Goal: Task Accomplishment & Management: Use online tool/utility

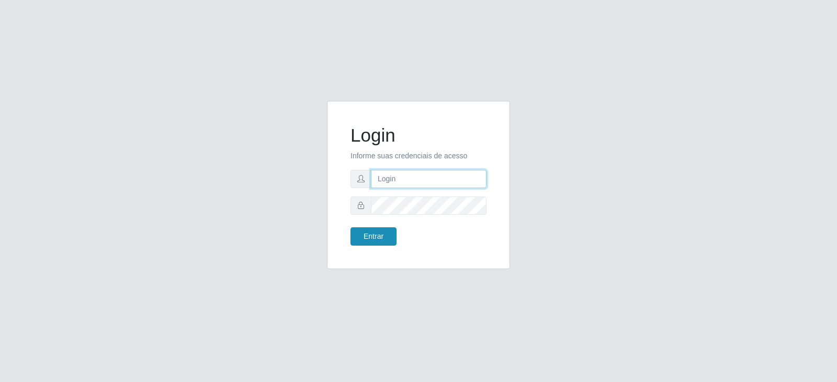
type input "[PERSON_NAME][EMAIL_ADDRESS][PERSON_NAME][DOMAIN_NAME]"
click at [377, 236] on button "Entrar" at bounding box center [373, 237] width 46 height 18
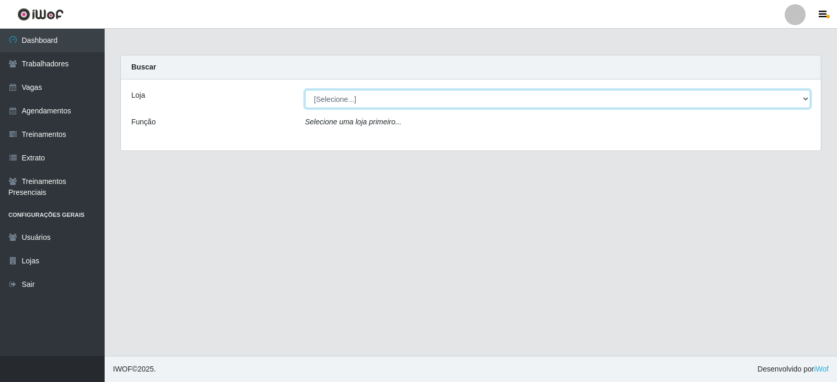
click at [368, 94] on select "[Selecione...] SuperFácil Atacado - Vale do Sol" at bounding box center [557, 99] width 505 height 18
select select "502"
click at [305, 90] on select "[Selecione...] SuperFácil Atacado - Vale do Sol" at bounding box center [557, 99] width 505 height 18
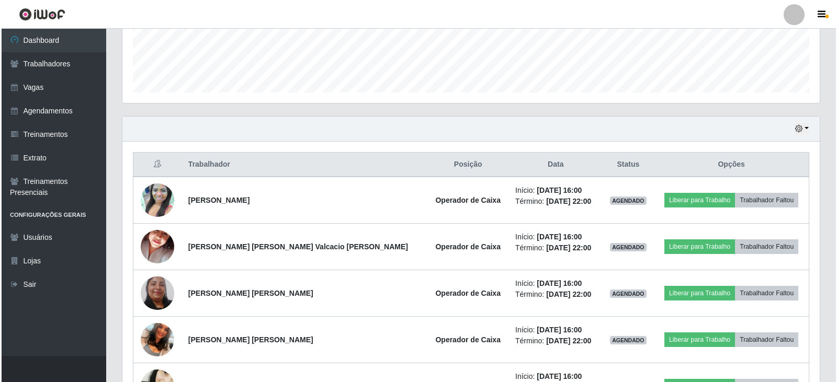
scroll to position [366, 0]
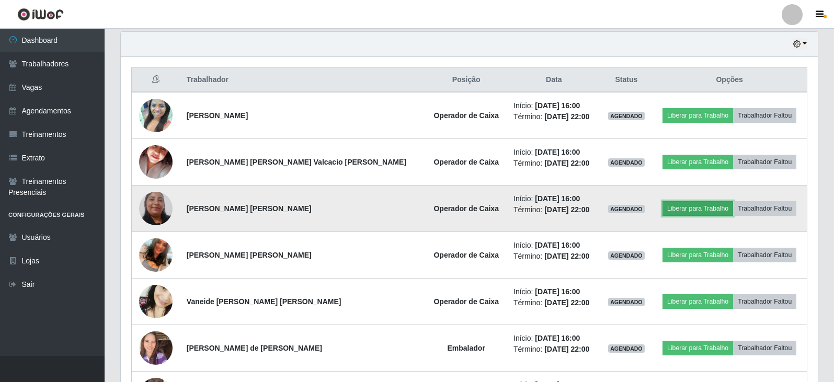
click at [683, 212] on button "Liberar para Trabalho" at bounding box center [698, 208] width 71 height 15
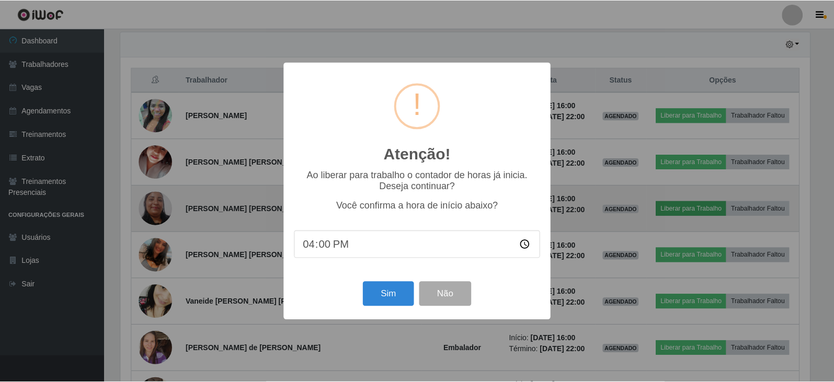
scroll to position [217, 692]
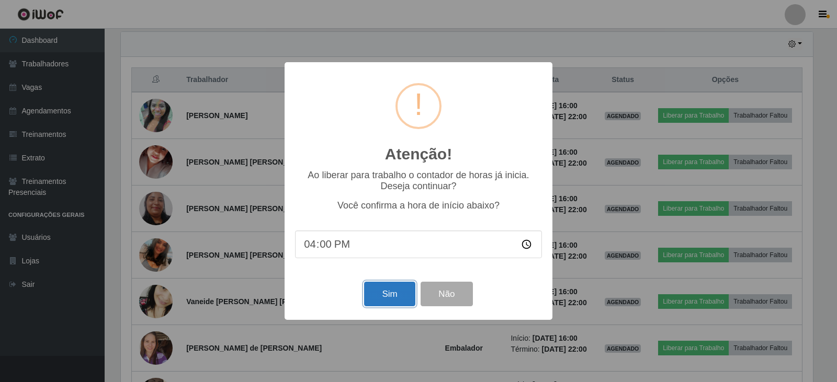
click at [380, 301] on button "Sim" at bounding box center [389, 294] width 51 height 25
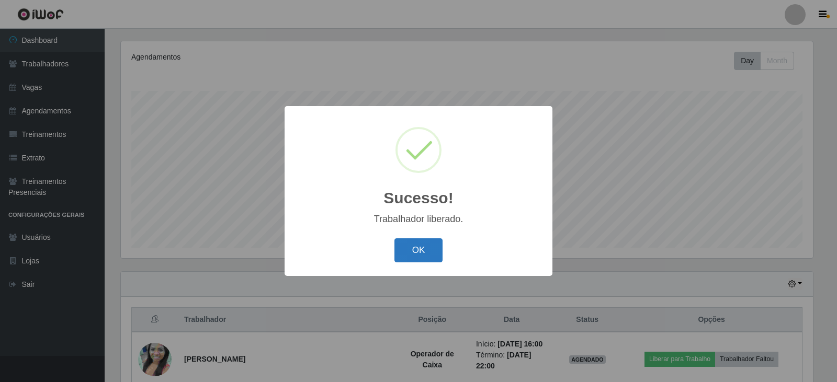
click at [419, 259] on button "OK" at bounding box center [418, 251] width 49 height 25
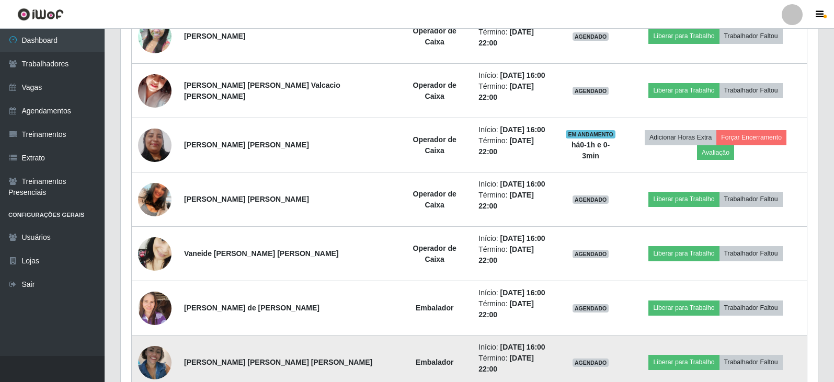
scroll to position [452, 0]
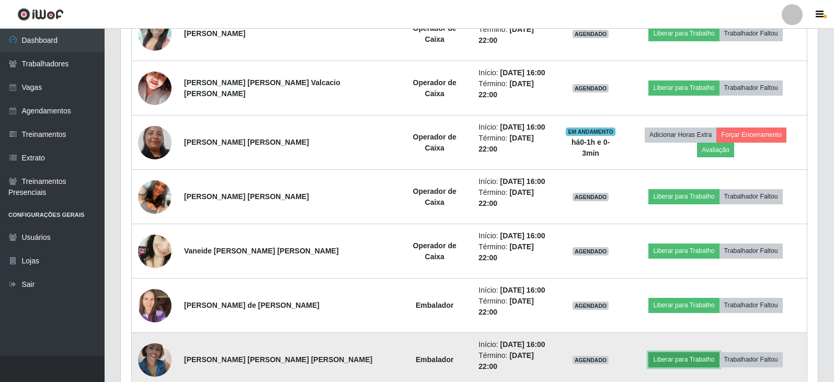
click at [682, 353] on button "Liberar para Trabalho" at bounding box center [684, 360] width 71 height 15
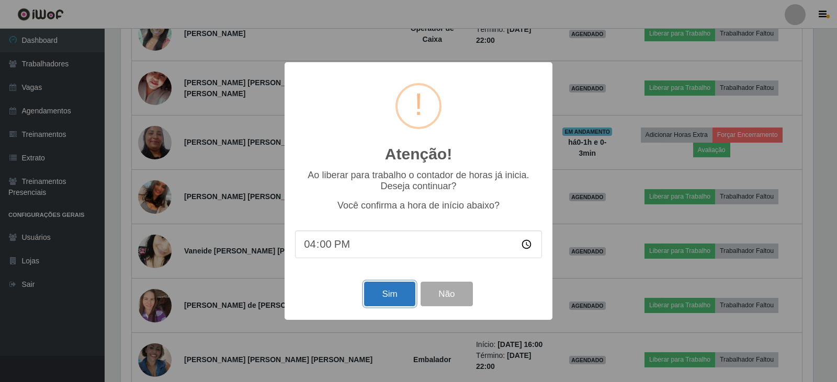
click at [378, 293] on button "Sim" at bounding box center [389, 294] width 51 height 25
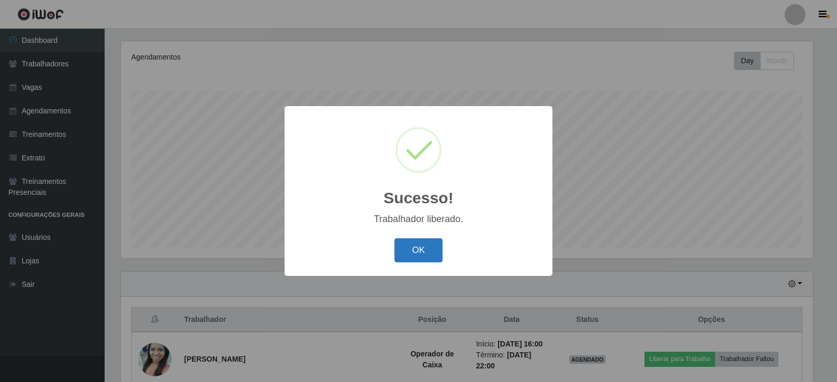
click at [408, 239] on button "OK" at bounding box center [418, 251] width 49 height 25
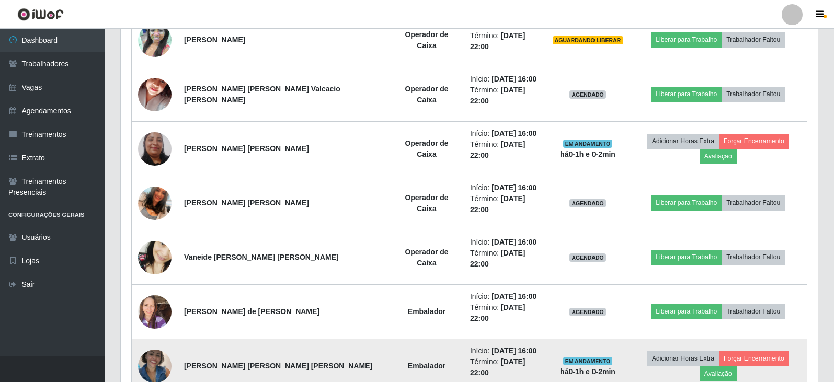
scroll to position [452, 0]
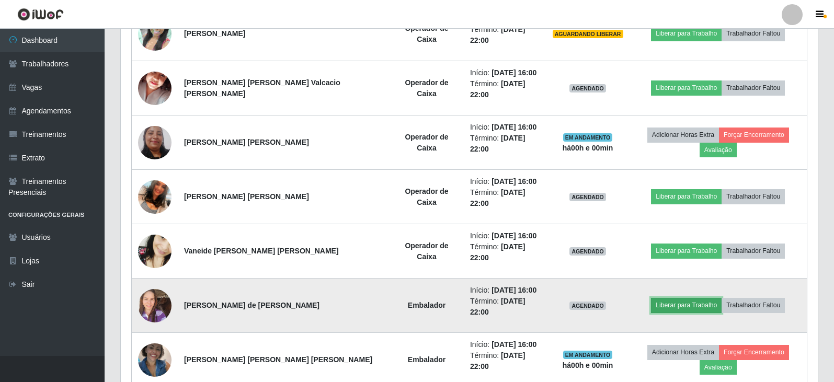
click at [678, 298] on button "Liberar para Trabalho" at bounding box center [686, 305] width 71 height 15
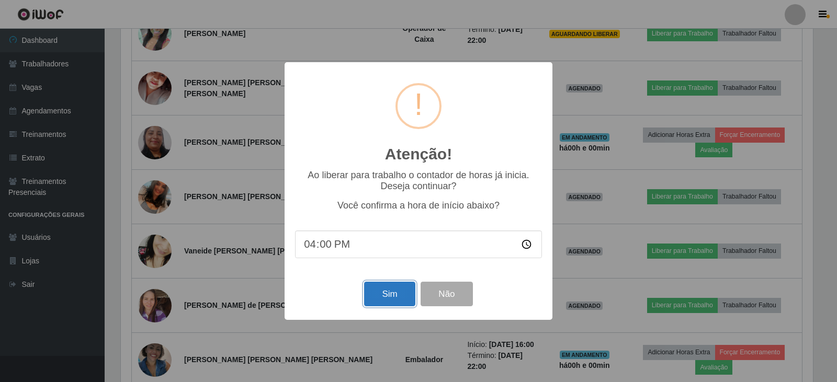
click at [378, 299] on button "Sim" at bounding box center [389, 294] width 51 height 25
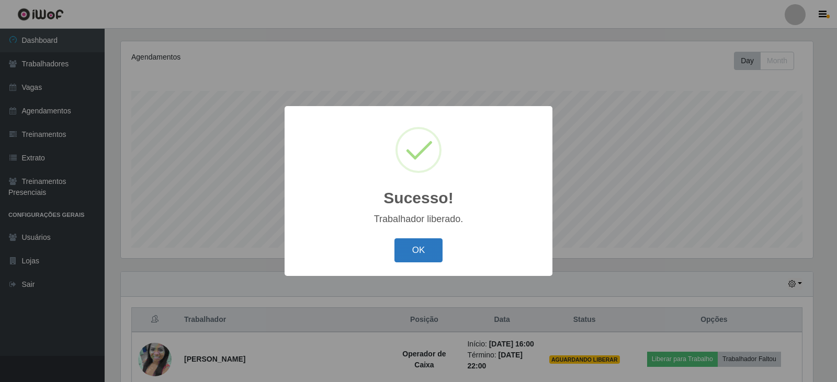
click at [434, 254] on button "OK" at bounding box center [418, 251] width 49 height 25
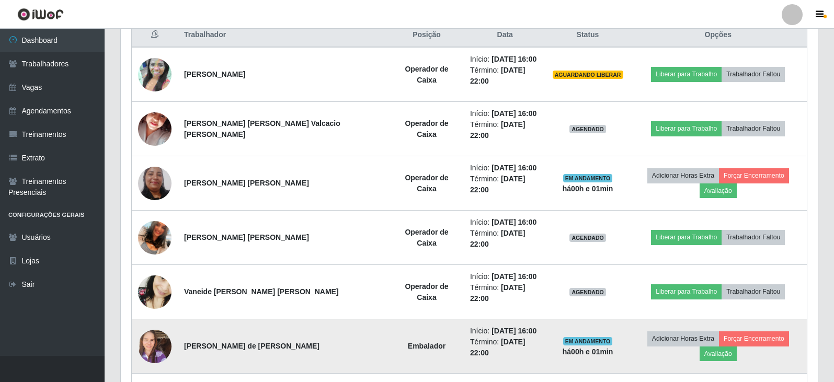
scroll to position [347, 0]
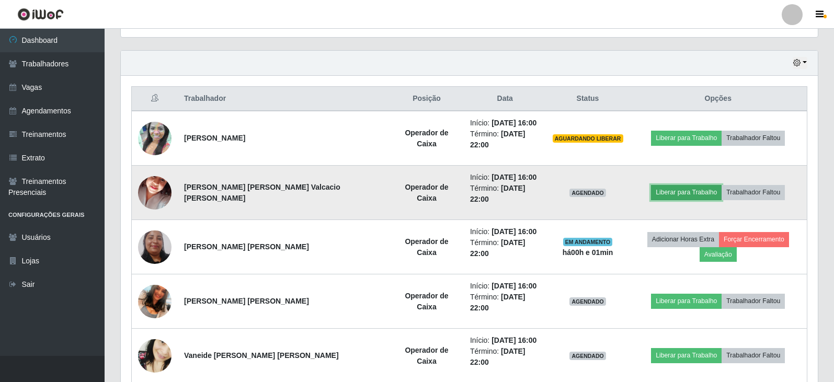
click at [682, 185] on button "Liberar para Trabalho" at bounding box center [686, 192] width 71 height 15
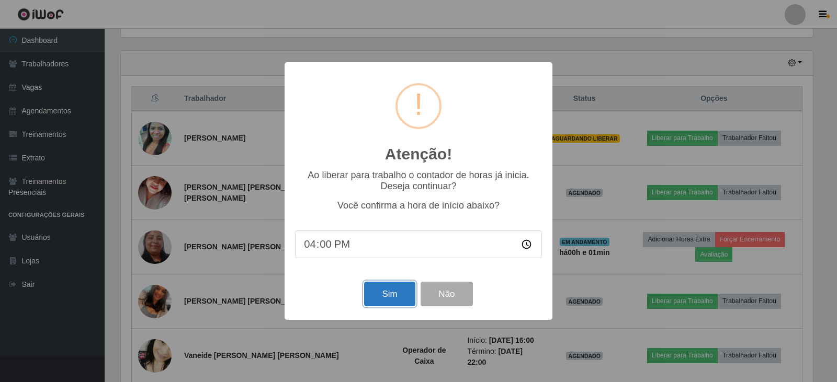
click at [388, 300] on button "Sim" at bounding box center [389, 294] width 51 height 25
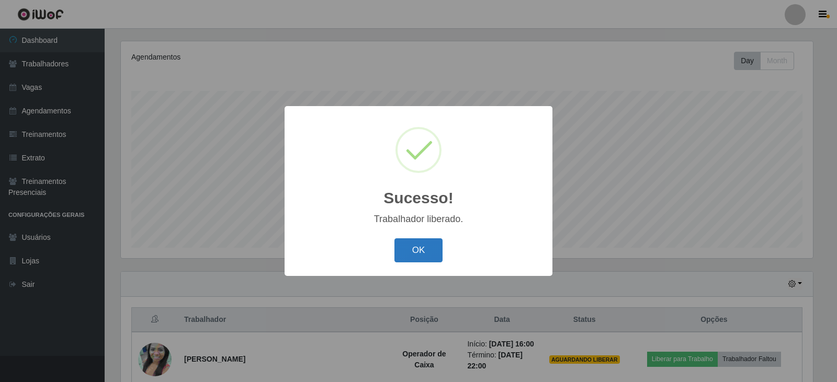
click at [425, 247] on button "OK" at bounding box center [418, 251] width 49 height 25
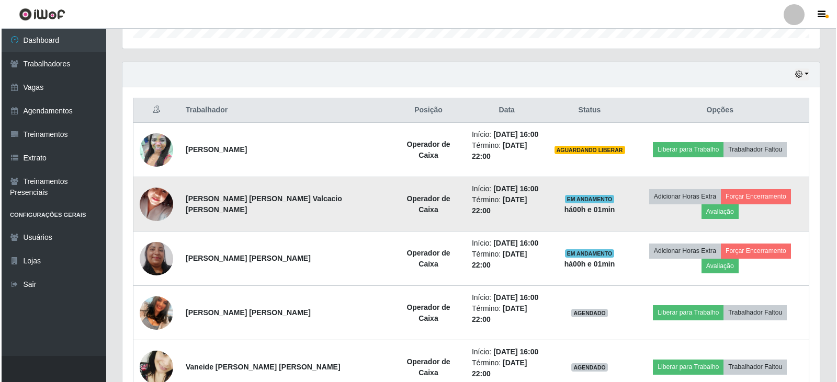
scroll to position [335, 0]
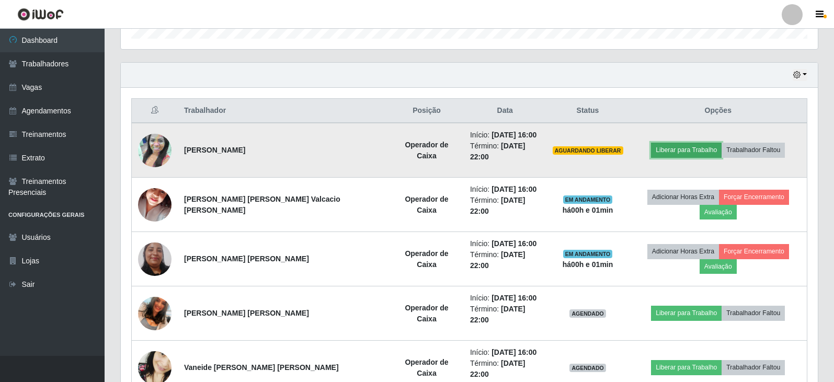
click at [675, 144] on button "Liberar para Trabalho" at bounding box center [686, 150] width 71 height 15
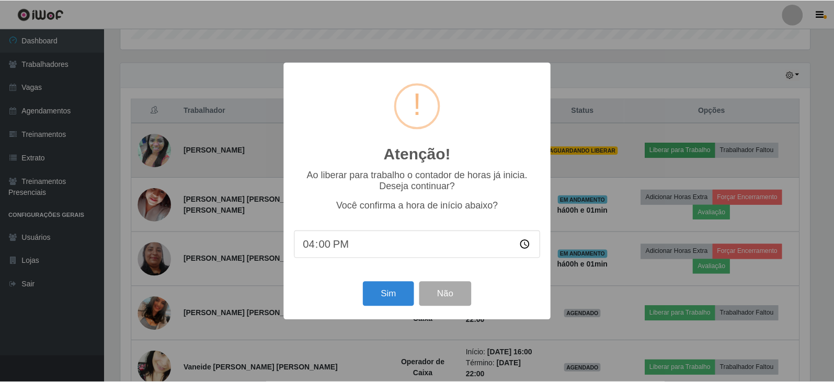
scroll to position [217, 692]
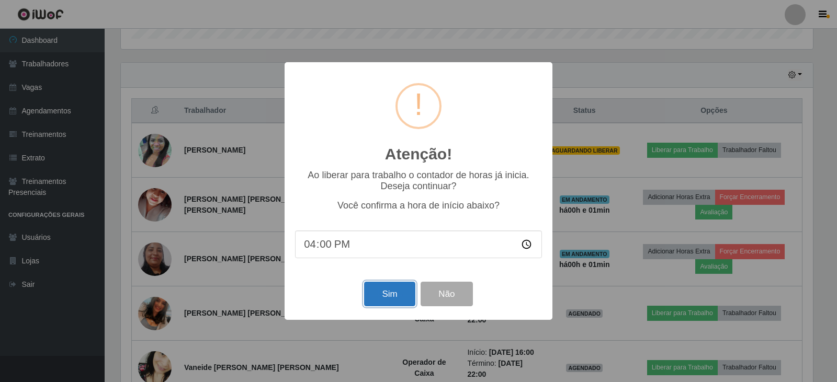
click at [388, 292] on button "Sim" at bounding box center [389, 294] width 51 height 25
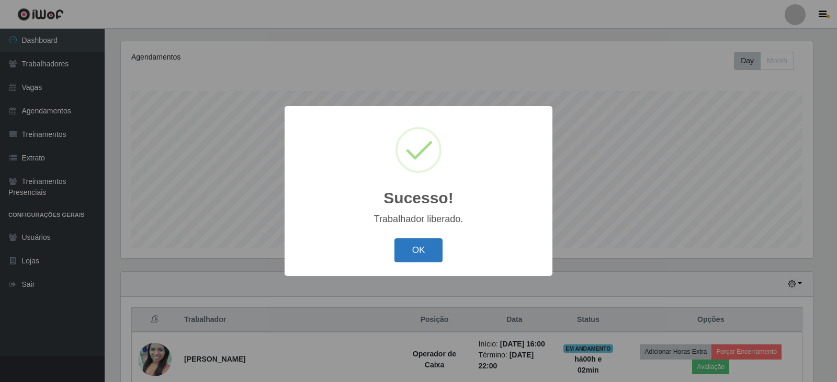
click at [415, 246] on button "OK" at bounding box center [418, 251] width 49 height 25
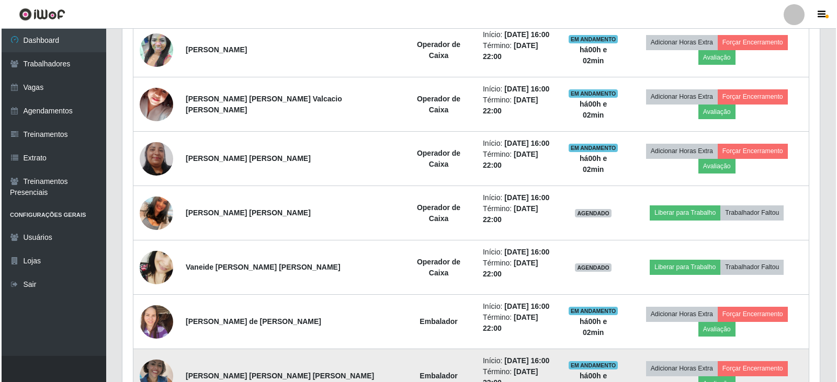
scroll to position [440, 0]
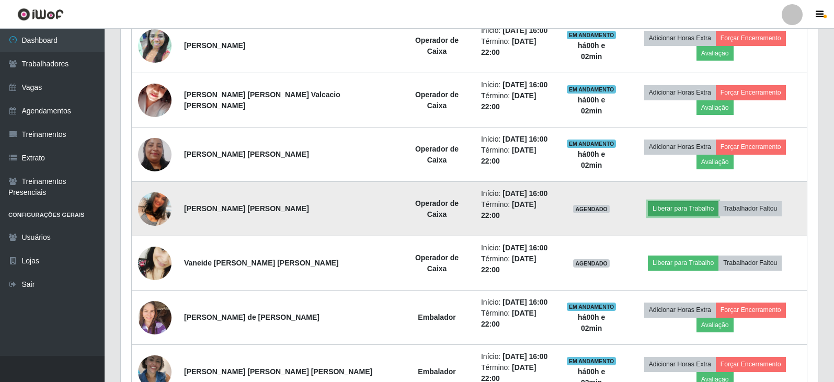
click at [683, 201] on button "Liberar para Trabalho" at bounding box center [683, 208] width 71 height 15
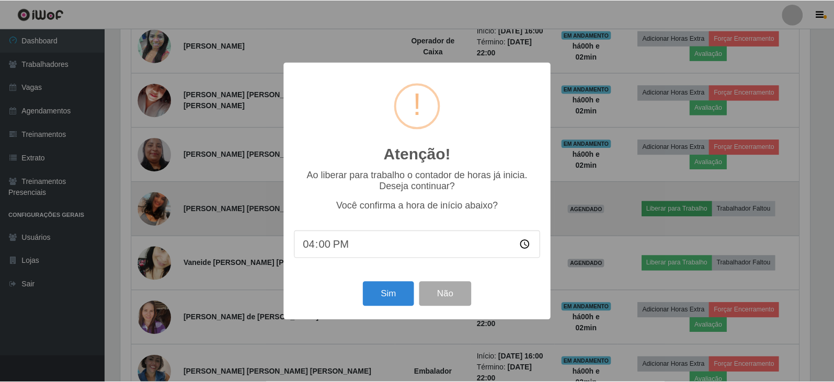
scroll to position [217, 692]
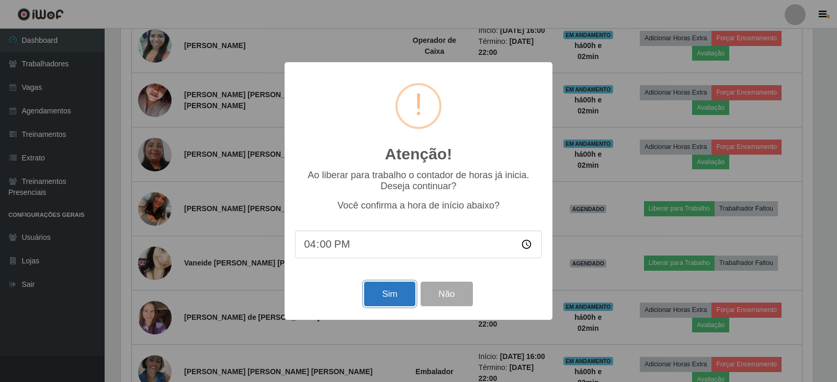
click at [399, 304] on button "Sim" at bounding box center [389, 294] width 51 height 25
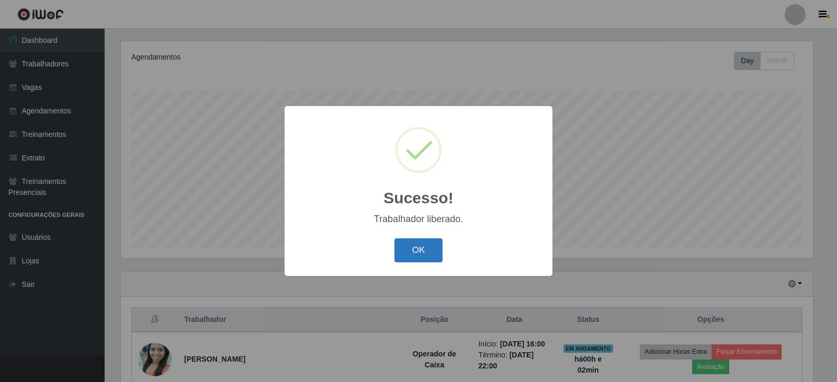
click at [414, 243] on button "OK" at bounding box center [418, 251] width 49 height 25
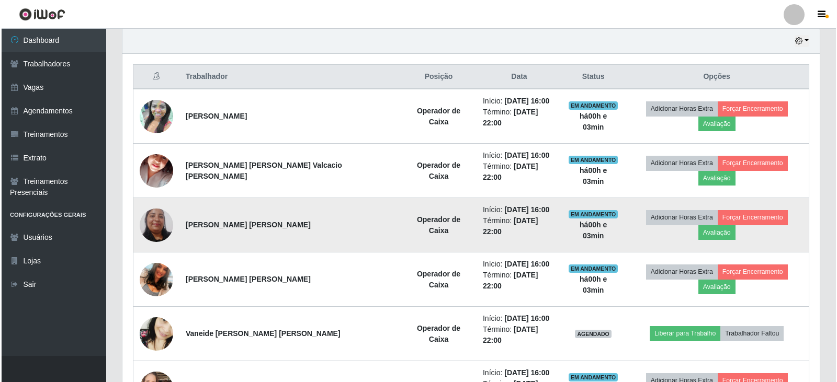
scroll to position [440, 0]
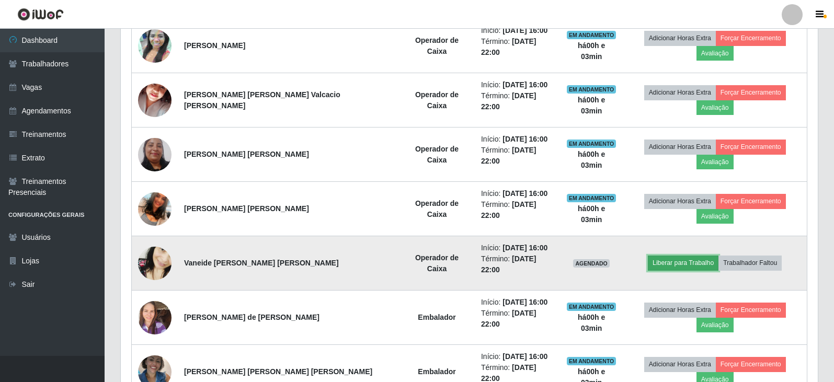
click at [659, 256] on button "Liberar para Trabalho" at bounding box center [683, 263] width 71 height 15
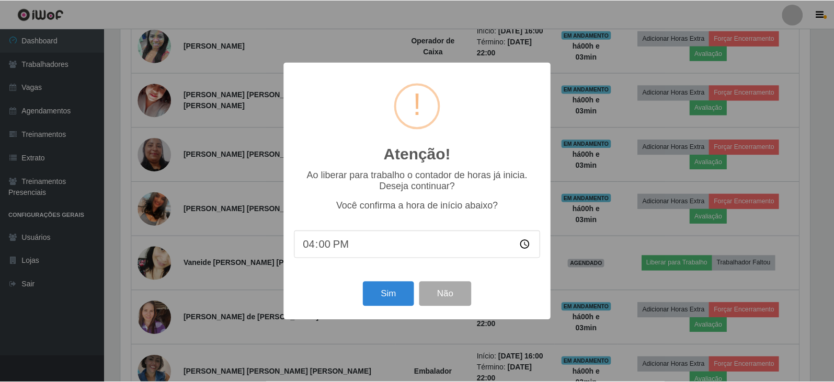
scroll to position [217, 692]
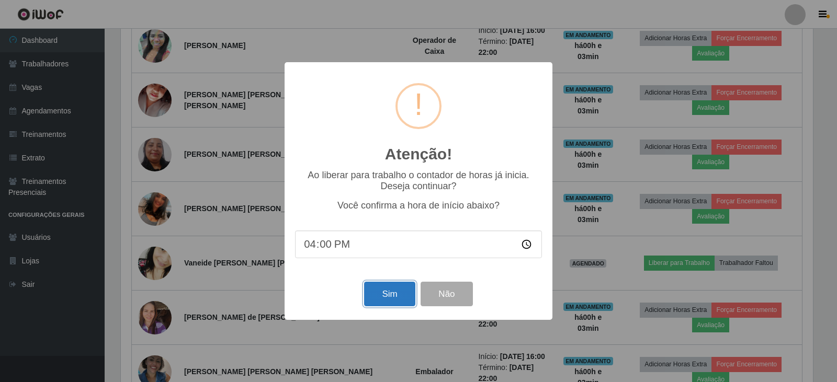
click at [375, 300] on button "Sim" at bounding box center [389, 294] width 51 height 25
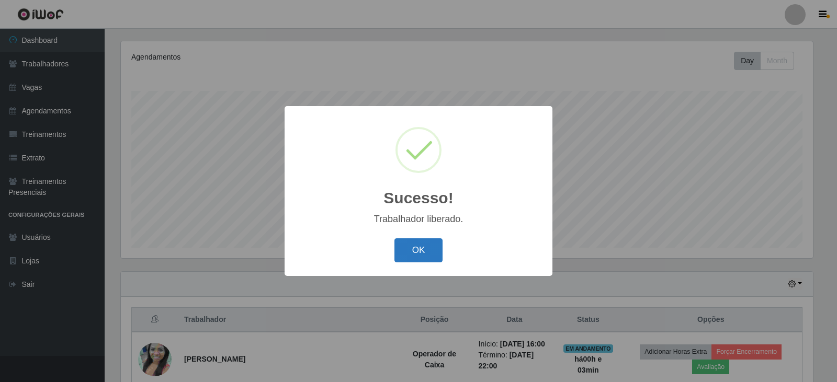
click at [423, 255] on button "OK" at bounding box center [418, 251] width 49 height 25
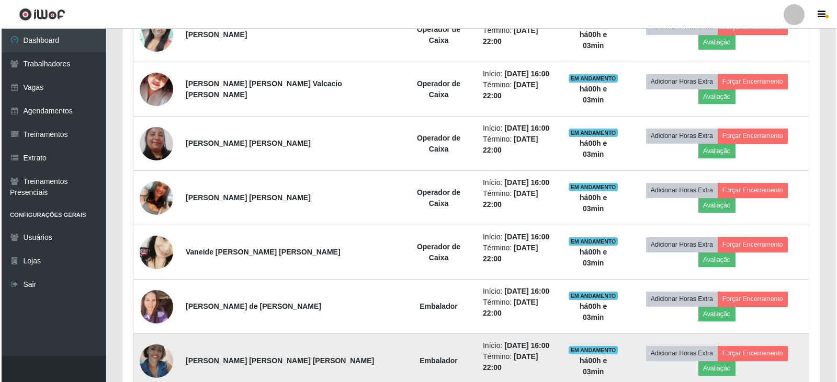
scroll to position [452, 0]
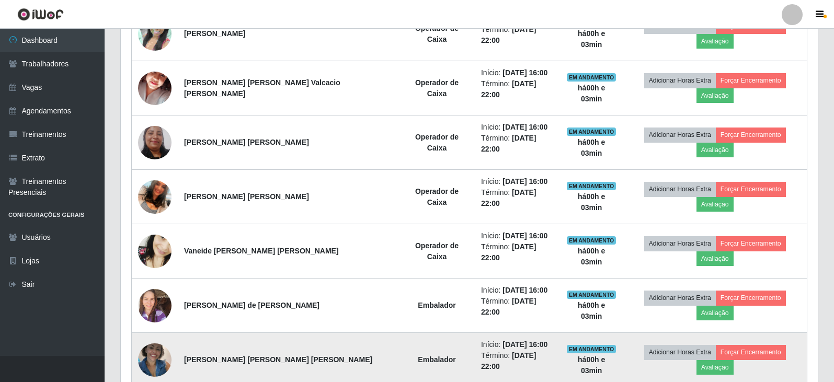
click at [144, 338] on img at bounding box center [154, 360] width 33 height 44
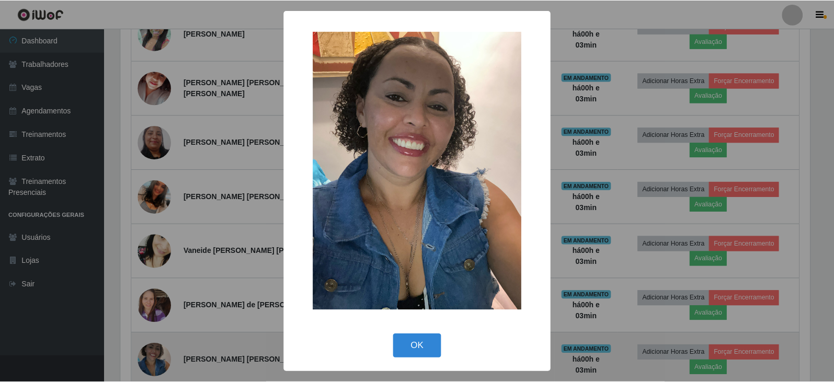
scroll to position [217, 692]
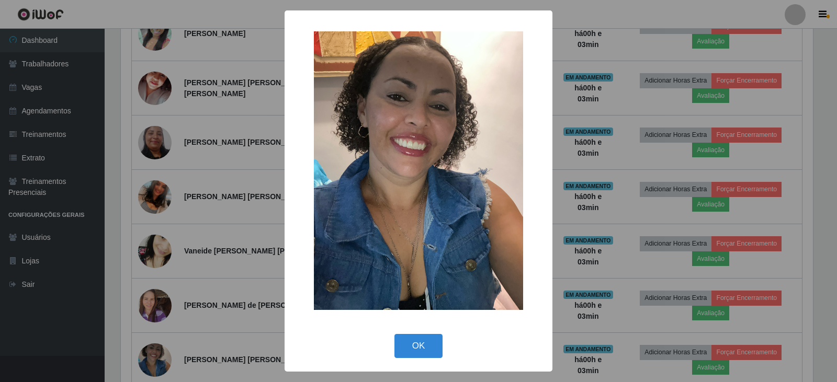
click at [254, 188] on div "× OK Cancel" at bounding box center [418, 191] width 837 height 382
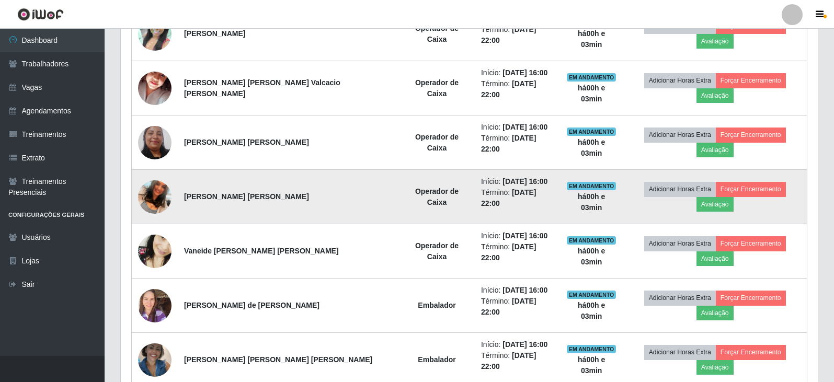
scroll to position [217, 697]
click at [151, 167] on img at bounding box center [154, 197] width 33 height 60
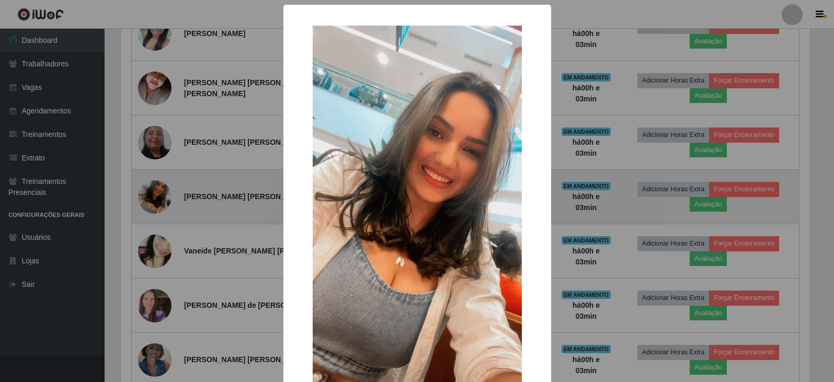
scroll to position [217, 692]
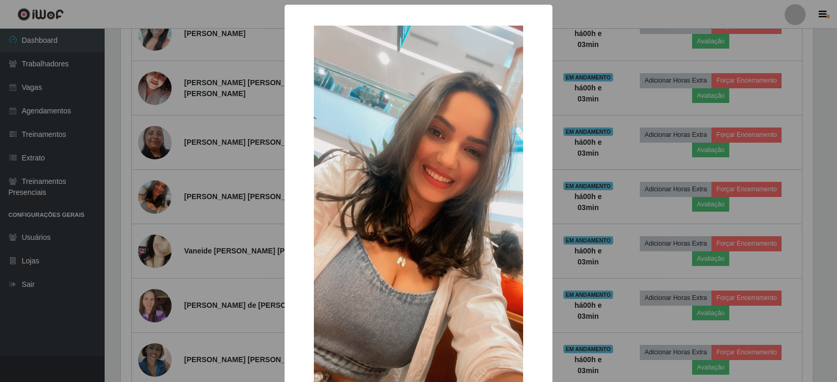
click at [258, 165] on div "× OK Cancel" at bounding box center [418, 191] width 837 height 382
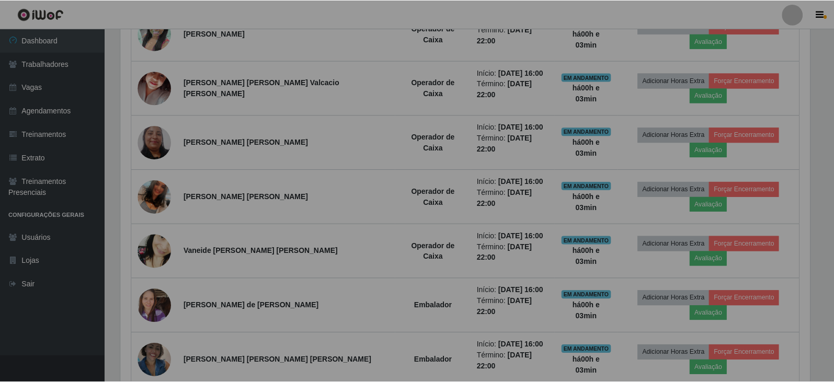
scroll to position [217, 697]
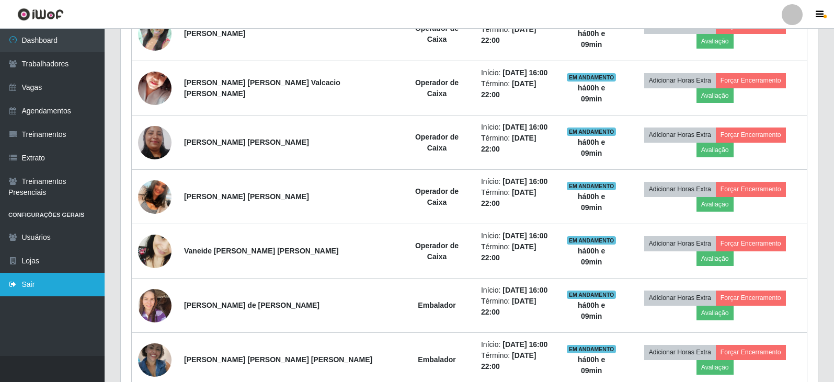
click at [42, 279] on link "Sair" at bounding box center [52, 285] width 105 height 24
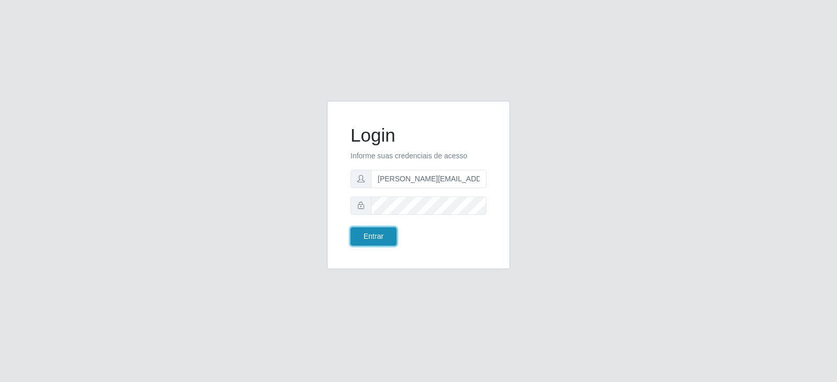
click at [371, 242] on button "Entrar" at bounding box center [373, 237] width 46 height 18
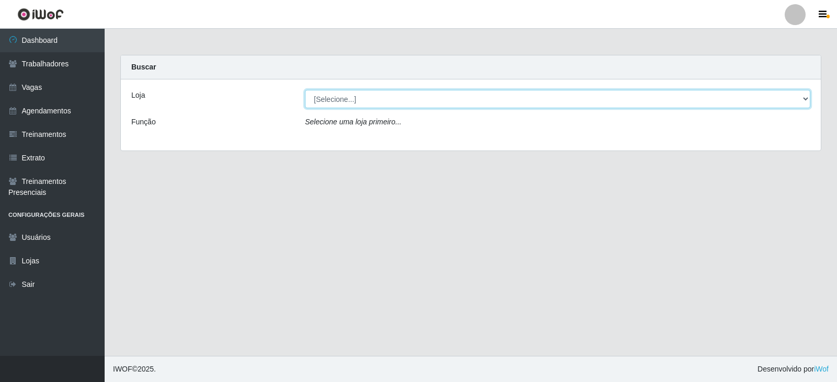
click at [422, 96] on select "[Selecione...] SuperFácil Atacado - Vale do Sol" at bounding box center [557, 99] width 505 height 18
select select "502"
click at [305, 90] on select "[Selecione...] SuperFácil Atacado - Vale do Sol" at bounding box center [557, 99] width 505 height 18
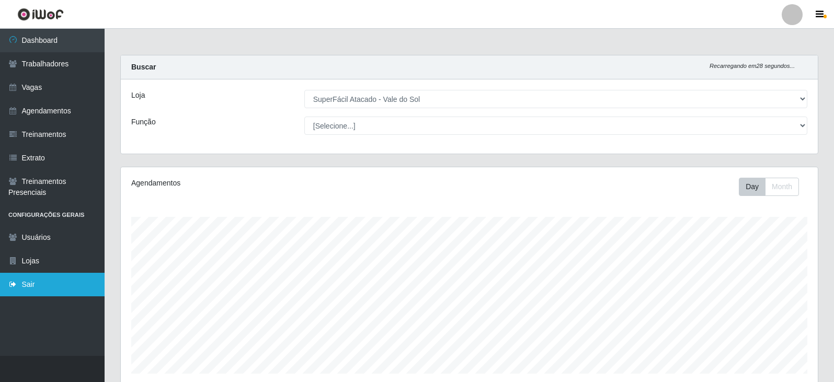
click at [35, 291] on link "Sair" at bounding box center [52, 285] width 105 height 24
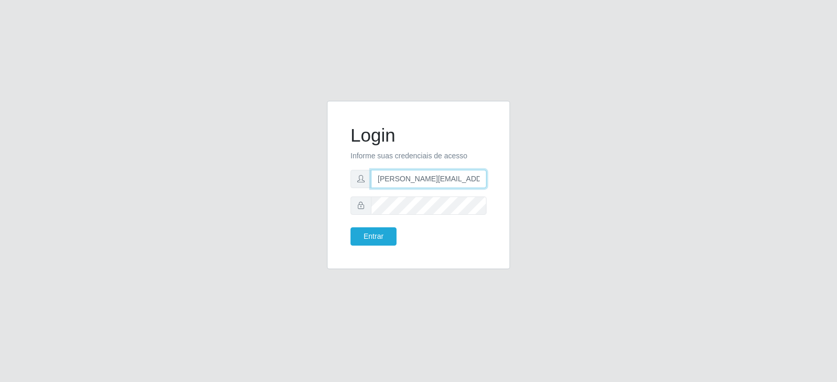
click at [480, 179] on input "[PERSON_NAME][EMAIL_ADDRESS][PERSON_NAME][DOMAIN_NAME]" at bounding box center [429, 179] width 116 height 18
click at [436, 180] on input ".br" at bounding box center [429, 179] width 116 height 18
type input "."
click at [419, 175] on input "text" at bounding box center [429, 179] width 116 height 18
click at [408, 181] on input "text" at bounding box center [429, 179] width 116 height 18
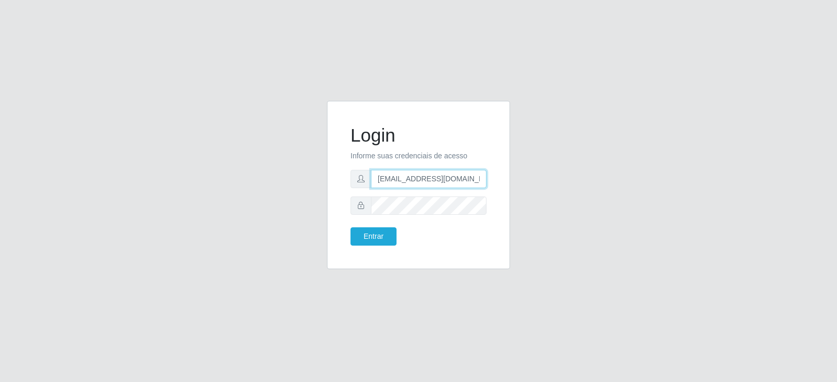
type input "[EMAIL_ADDRESS][DOMAIN_NAME]"
click at [371, 235] on button "Entrar" at bounding box center [373, 237] width 46 height 18
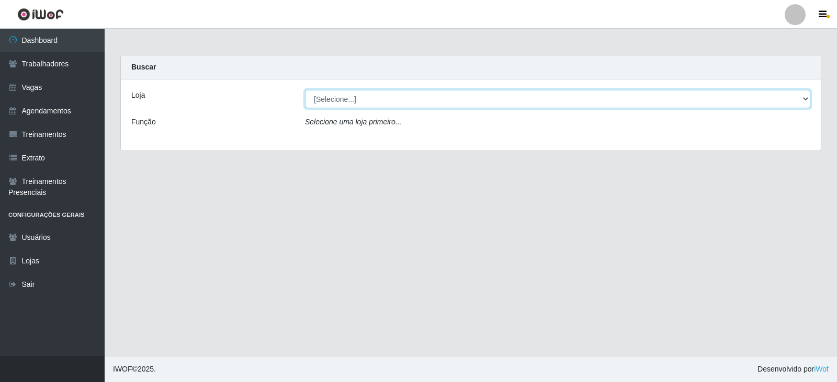
click at [807, 94] on select "[Selecione...] SuperFácil Atacado - Vale do Sol" at bounding box center [557, 99] width 505 height 18
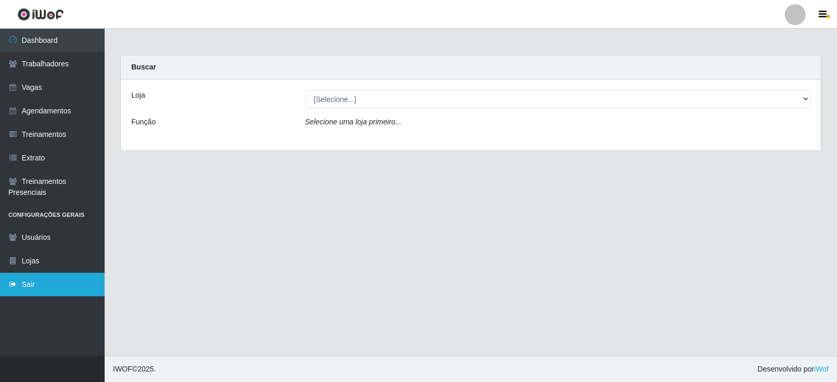
click at [18, 286] on link "Sair" at bounding box center [52, 285] width 105 height 24
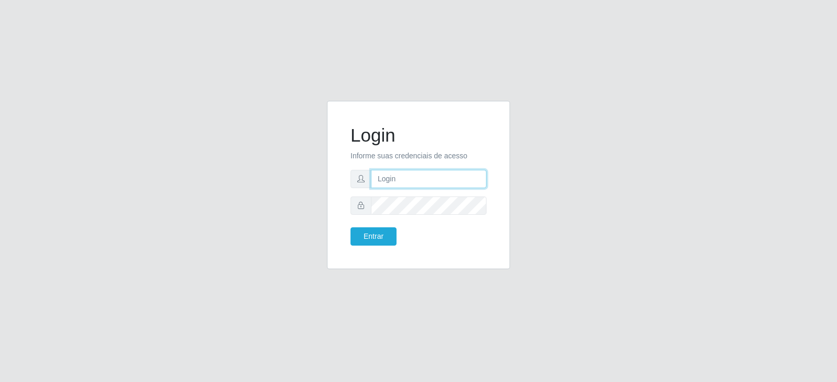
type input "[PERSON_NAME][EMAIL_ADDRESS][PERSON_NAME][DOMAIN_NAME]"
click at [481, 181] on input "[PERSON_NAME][EMAIL_ADDRESS][PERSON_NAME][DOMAIN_NAME]" at bounding box center [429, 179] width 116 height 18
click at [402, 178] on input "[DOMAIN_NAME]" at bounding box center [429, 179] width 116 height 18
type input "J"
click at [410, 181] on input "text" at bounding box center [429, 179] width 116 height 18
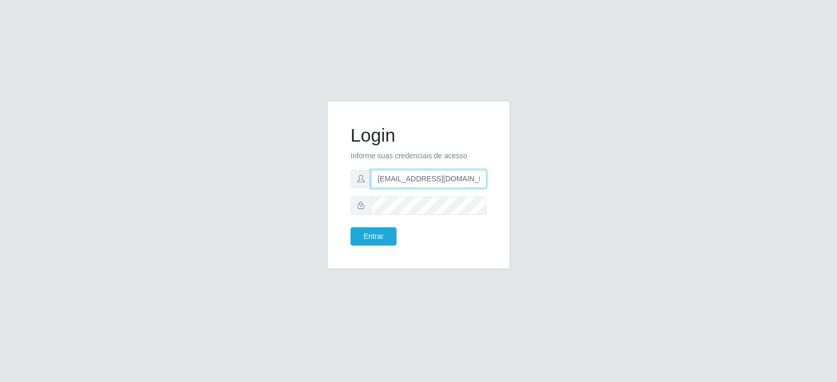
type input "jankeilajan@gmail.com"
click at [350, 228] on button "Entrar" at bounding box center [373, 237] width 46 height 18
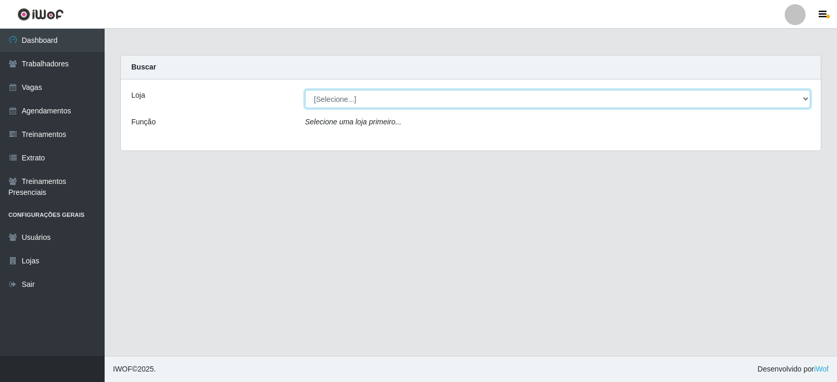
click at [804, 101] on select "[Selecione...] SuperFácil Atacado - Alto de São Manoel SuperFácil Atacado - Ema…" at bounding box center [557, 99] width 505 height 18
click at [305, 90] on select "[Selecione...] SuperFácil Atacado - Alto de São Manoel SuperFácil Atacado - Ema…" at bounding box center [557, 99] width 505 height 18
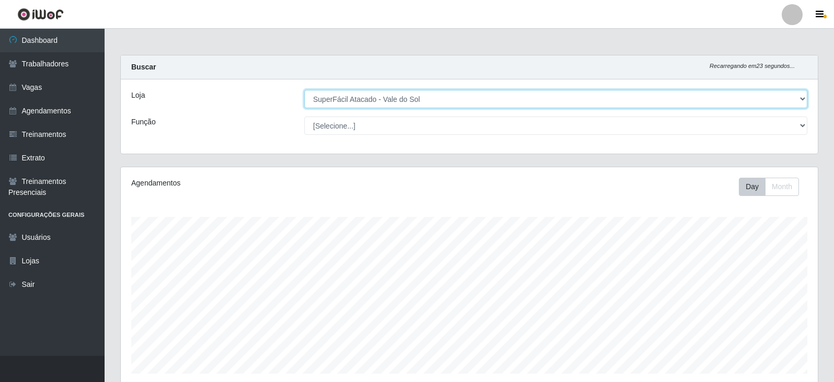
click at [801, 95] on select "[Selecione...] SuperFácil Atacado - Alto de São Manoel SuperFácil Atacado - Ema…" at bounding box center [555, 99] width 503 height 18
click at [304, 90] on select "[Selecione...] SuperFácil Atacado - Alto de São Manoel SuperFácil Atacado - Ema…" at bounding box center [555, 99] width 503 height 18
click at [800, 97] on select "[Selecione...] SuperFácil Atacado - Alto de São Manoel SuperFácil Atacado - Ema…" at bounding box center [555, 99] width 503 height 18
click at [304, 90] on select "[Selecione...] SuperFácil Atacado - Alto de São Manoel SuperFácil Atacado - Ema…" at bounding box center [555, 99] width 503 height 18
click at [804, 100] on select "[Selecione...] SuperFácil Atacado - Alto de São Manoel SuperFácil Atacado - Ema…" at bounding box center [555, 99] width 503 height 18
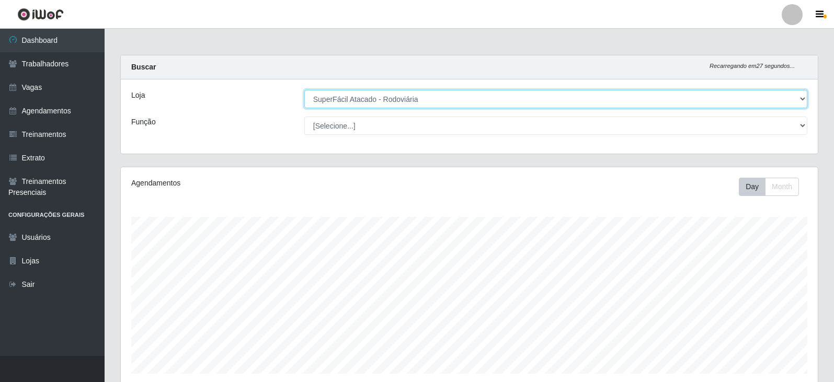
click at [304, 90] on select "[Selecione...] SuperFácil Atacado - Alto de São Manoel SuperFácil Atacado - Ema…" at bounding box center [555, 99] width 503 height 18
click at [803, 97] on select "[Selecione...] SuperFácil Atacado - Alto de São Manoel SuperFácil Atacado - Ema…" at bounding box center [555, 99] width 503 height 18
select select "504"
click at [304, 90] on select "[Selecione...] SuperFácil Atacado - Alto de São Manoel SuperFácil Atacado - Ema…" at bounding box center [555, 99] width 503 height 18
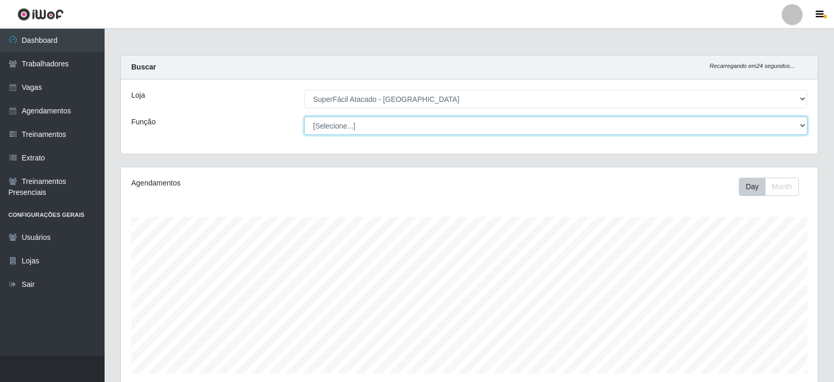
click at [804, 122] on select "[Selecione...] Embalador Embalador + Embalador ++ Operador de Caixa Operador de…" at bounding box center [555, 126] width 503 height 18
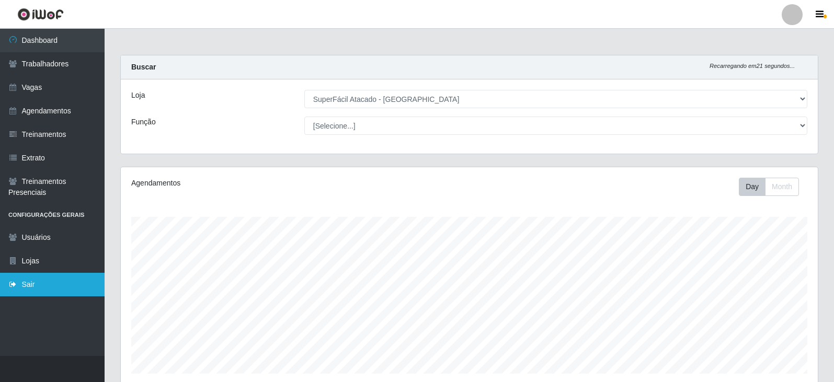
click at [7, 287] on link "Sair" at bounding box center [52, 285] width 105 height 24
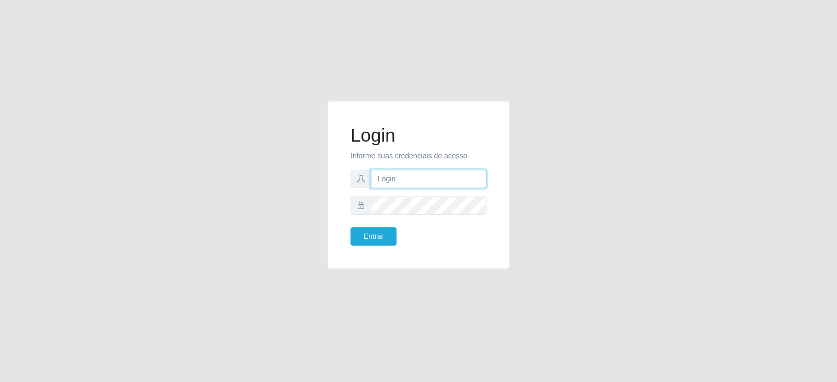
type input "[PERSON_NAME][EMAIL_ADDRESS][PERSON_NAME][DOMAIN_NAME]"
